Goal: Task Accomplishment & Management: Use online tool/utility

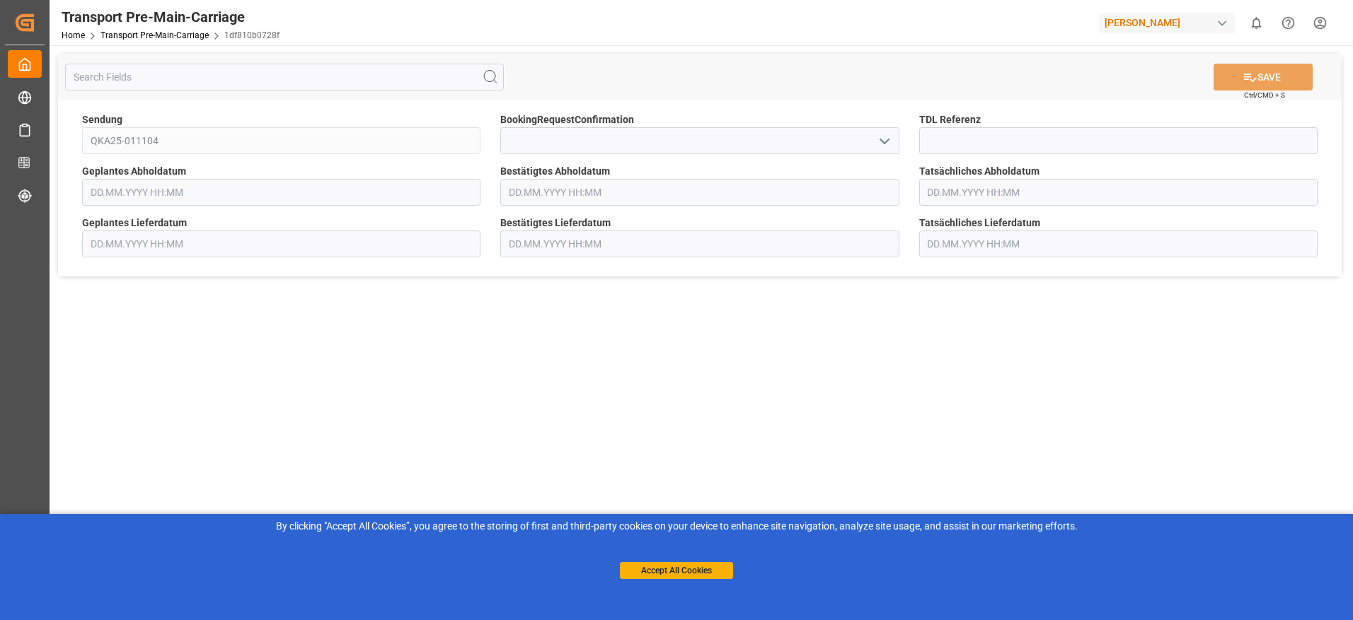
type input "[DATE] 00:00"
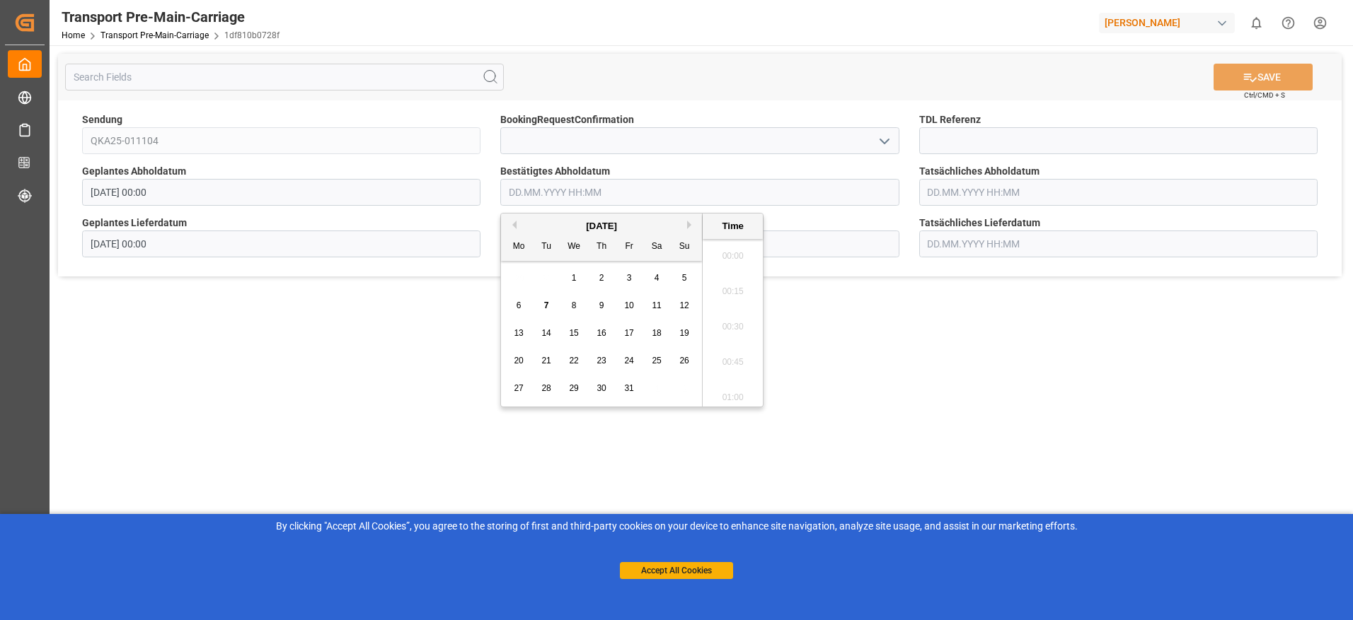
click at [652, 198] on input "text" at bounding box center [699, 192] width 398 height 27
click at [542, 332] on span "14" at bounding box center [545, 333] width 9 height 10
click at [719, 248] on li "14:15" at bounding box center [732, 251] width 60 height 35
type input "[DATE] 14:15"
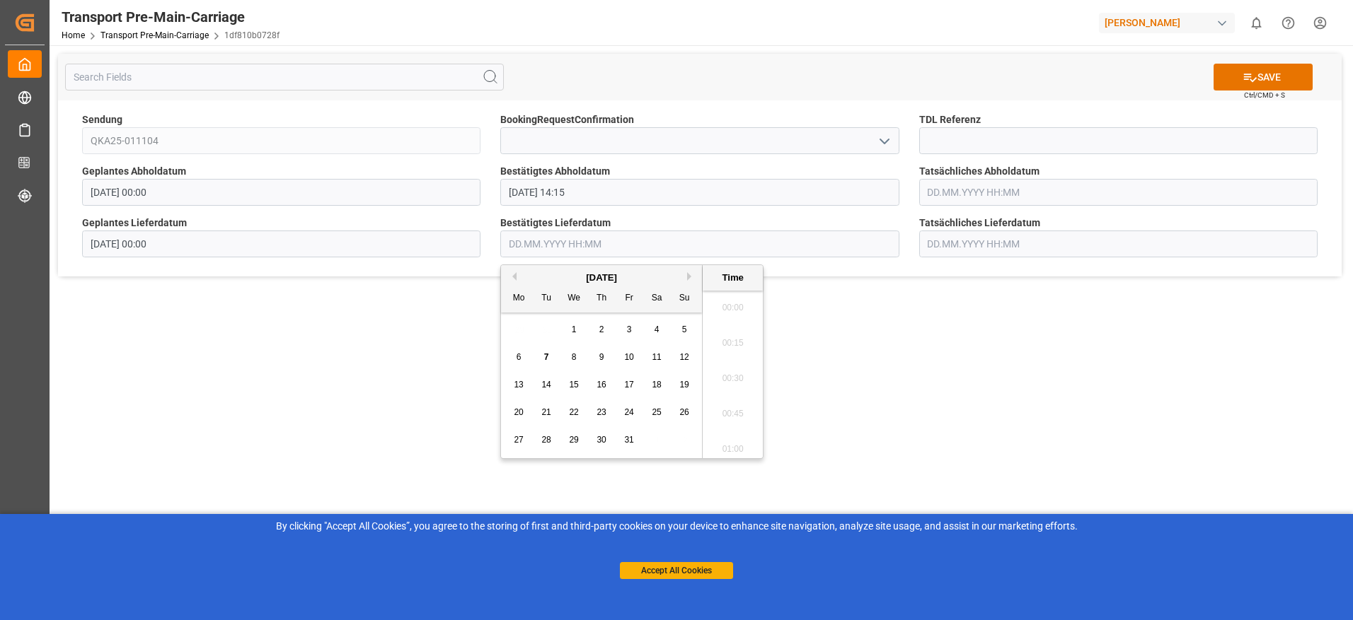
click at [594, 239] on input "text" at bounding box center [699, 244] width 398 height 27
click at [597, 386] on span "16" at bounding box center [600, 385] width 9 height 10
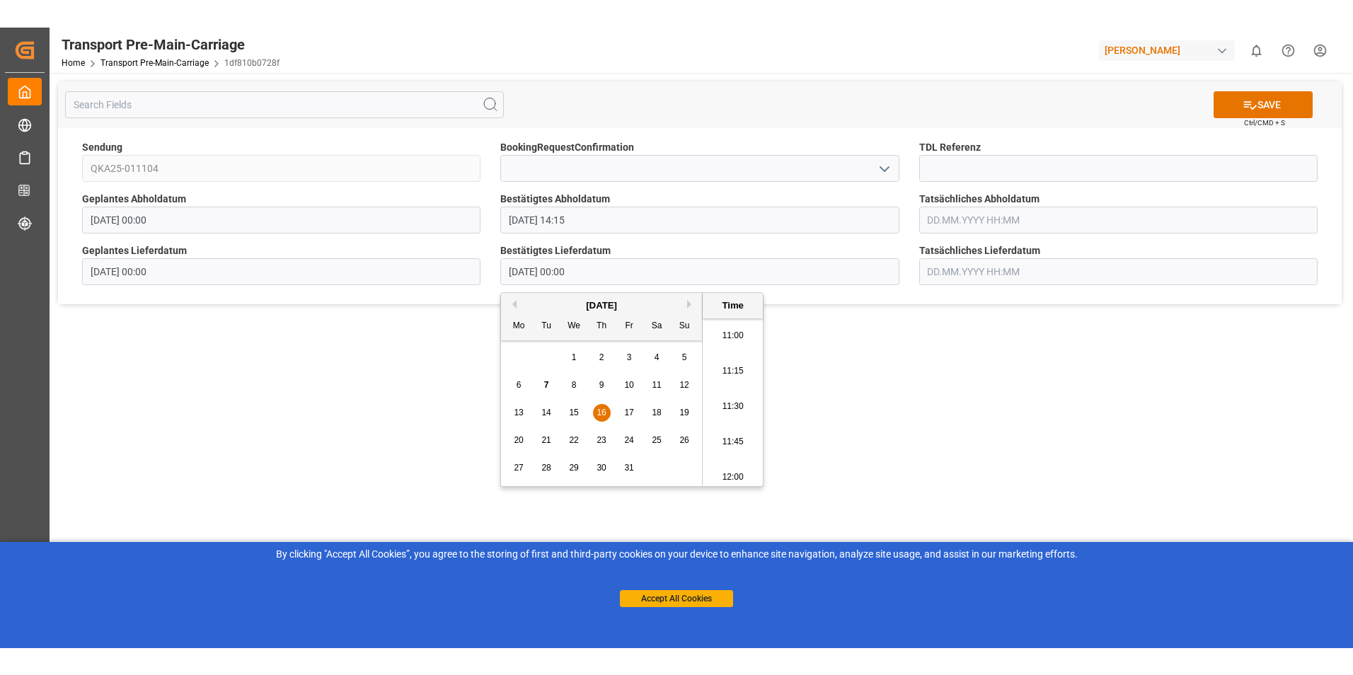
scroll to position [1512, 0]
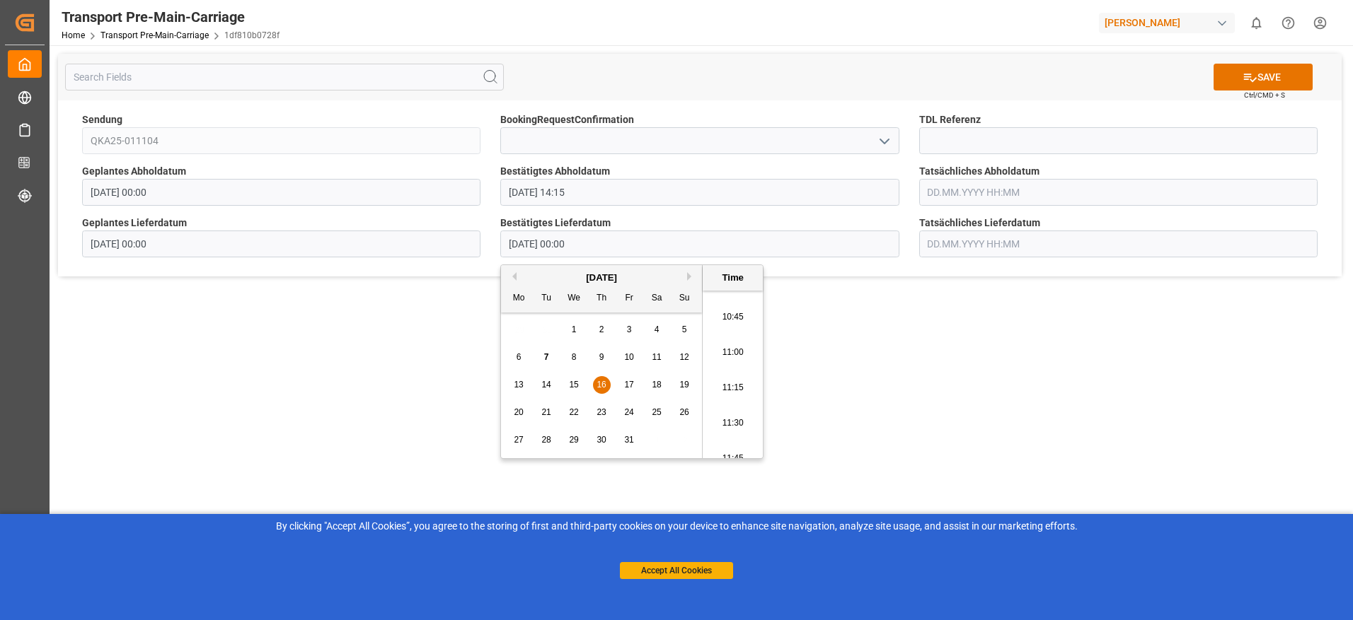
click at [731, 422] on li "11:30" at bounding box center [732, 423] width 60 height 35
type input "[DATE] 11:30"
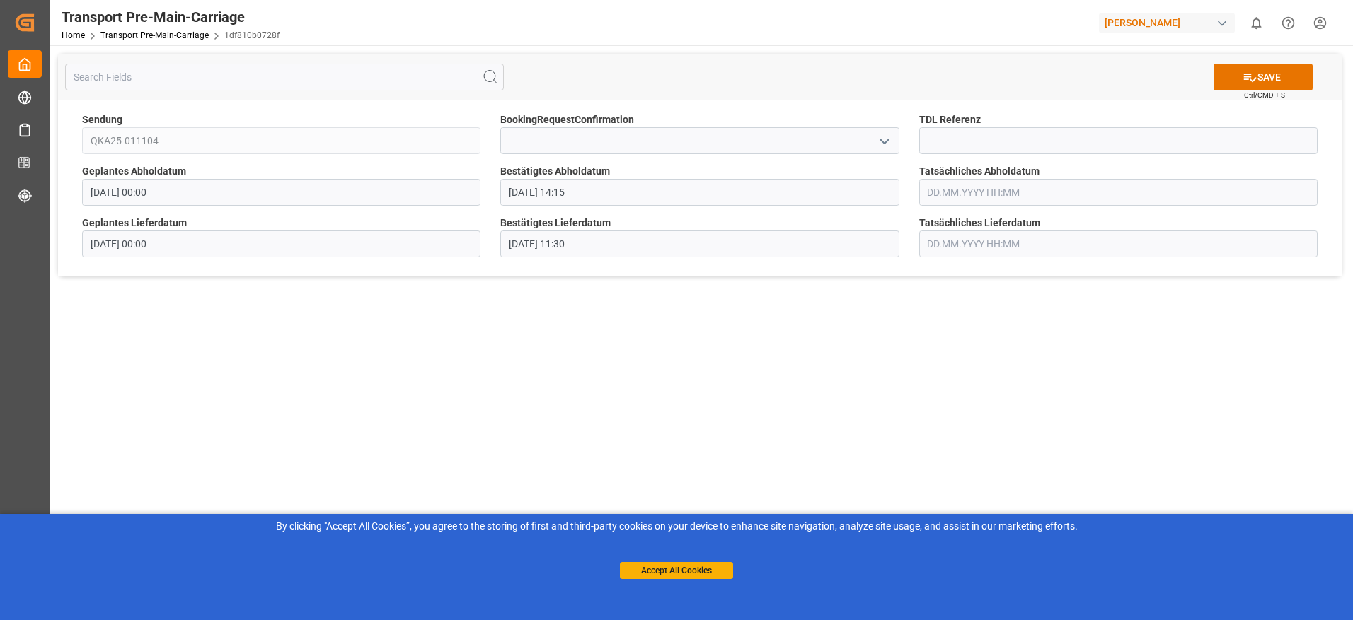
click at [814, 407] on main "SAVE Ctrl/CMD + S Sendung QKA25-011104 BookingRequestConfirmation TDL Referenz …" at bounding box center [700, 328] width 1300 height 567
click at [927, 139] on input at bounding box center [1118, 140] width 398 height 27
type input "36539"
click at [1268, 83] on button "SAVE" at bounding box center [1262, 77] width 99 height 27
